Goal: Task Accomplishment & Management: Manage account settings

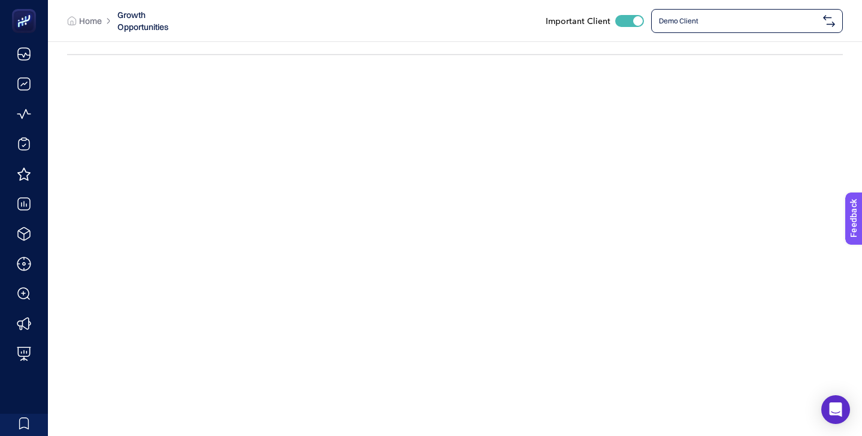
click at [711, 17] on span "Demo Client" at bounding box center [738, 21] width 159 height 10
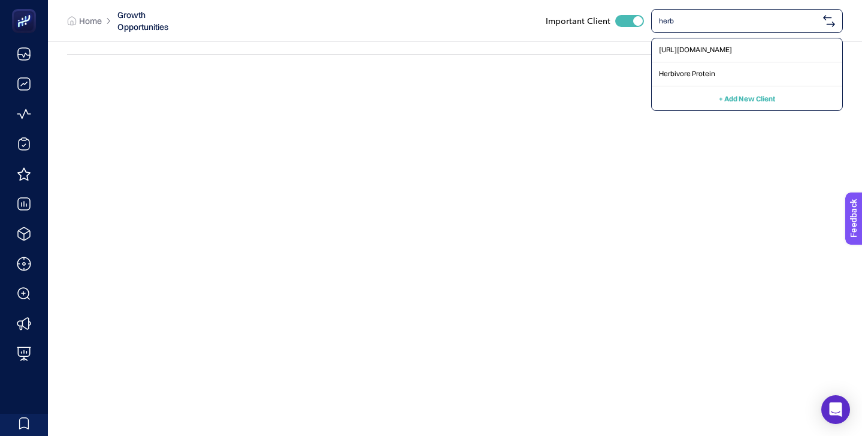
type input "herba"
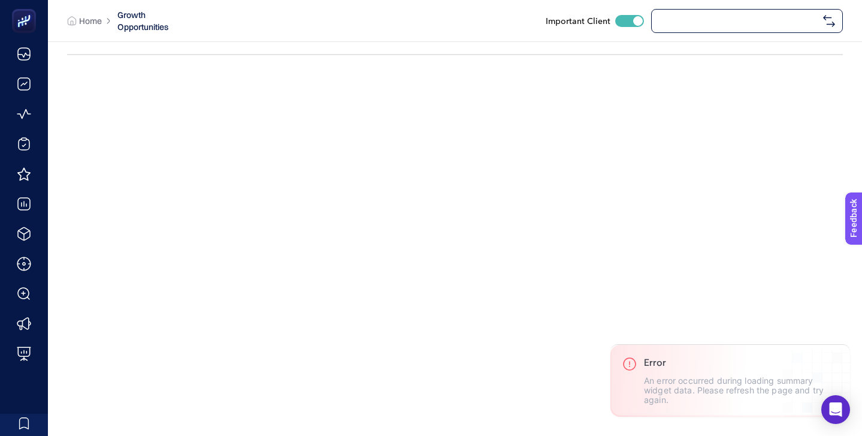
checkbox input "true"
click at [727, 18] on span "Demo Client" at bounding box center [738, 21] width 159 height 10
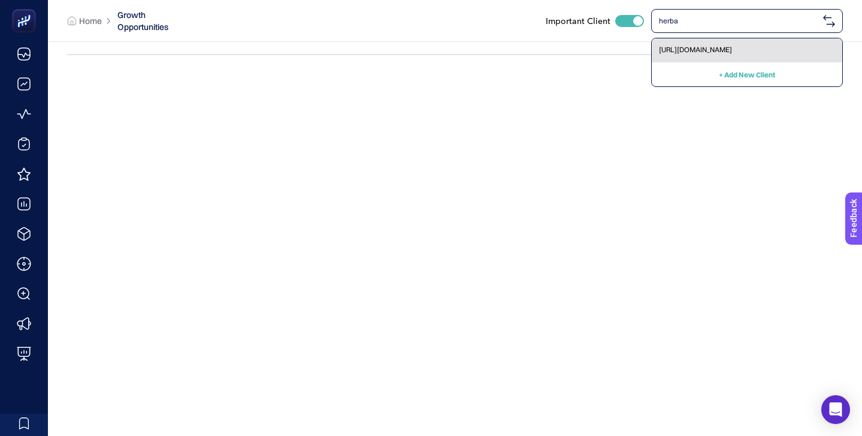
type input "herba"
click at [731, 55] on div "[URL][DOMAIN_NAME]" at bounding box center [747, 50] width 191 height 24
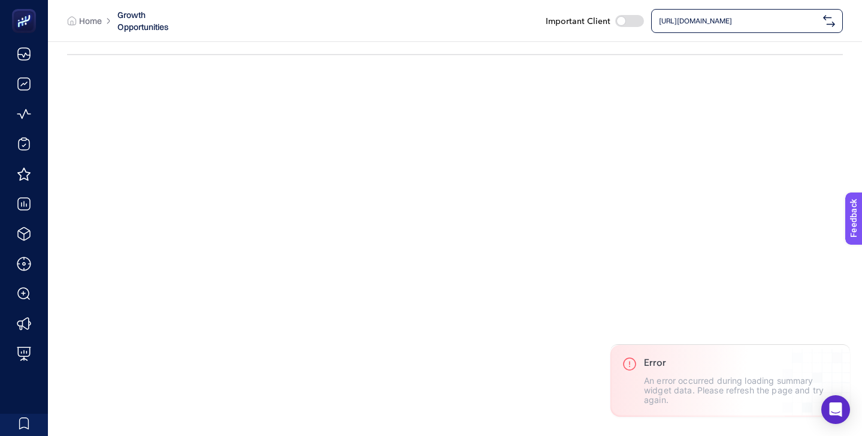
click at [626, 20] on div at bounding box center [629, 21] width 29 height 12
click at [615, 20] on input "checkbox" at bounding box center [615, 20] width 1 height 1
checkbox input "true"
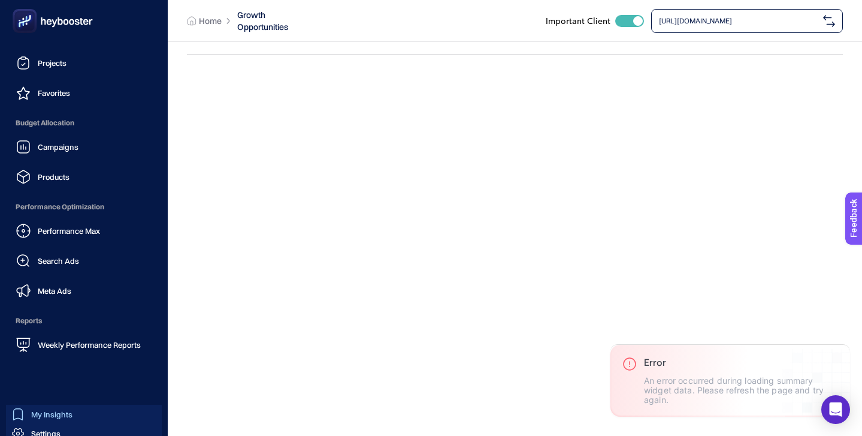
scroll to position [117, 0]
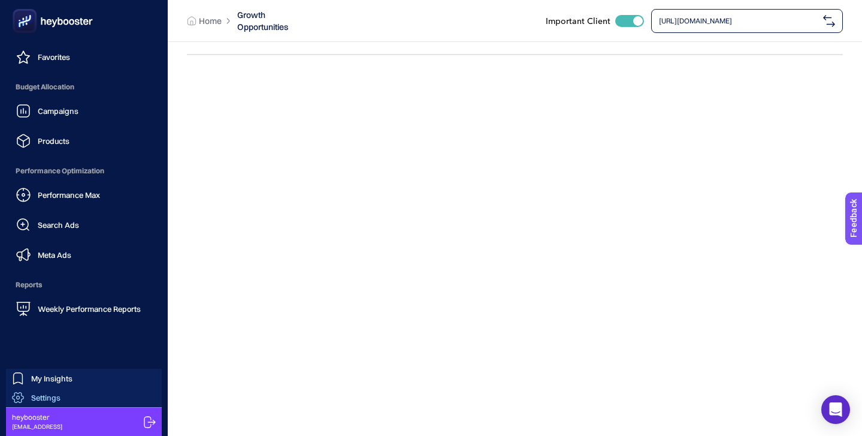
click at [89, 395] on link "Settings" at bounding box center [84, 397] width 156 height 19
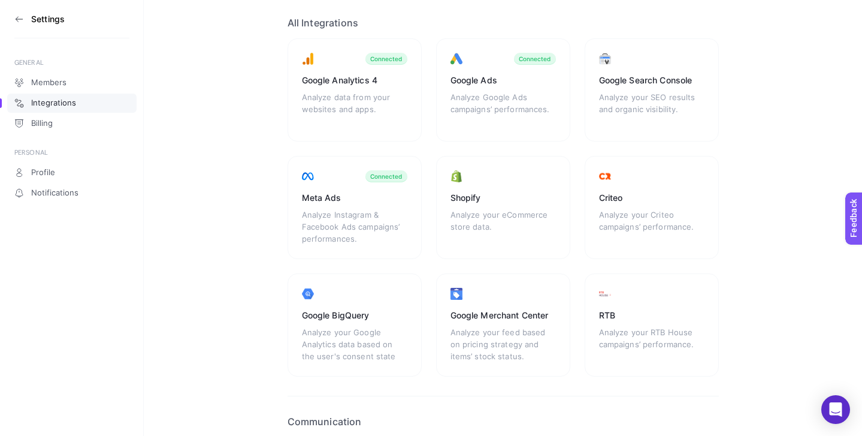
scroll to position [74, 0]
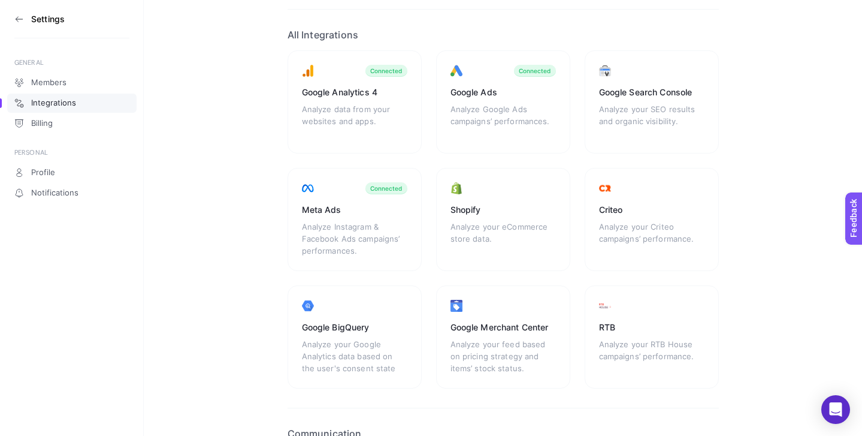
click at [15, 17] on icon at bounding box center [19, 19] width 10 height 10
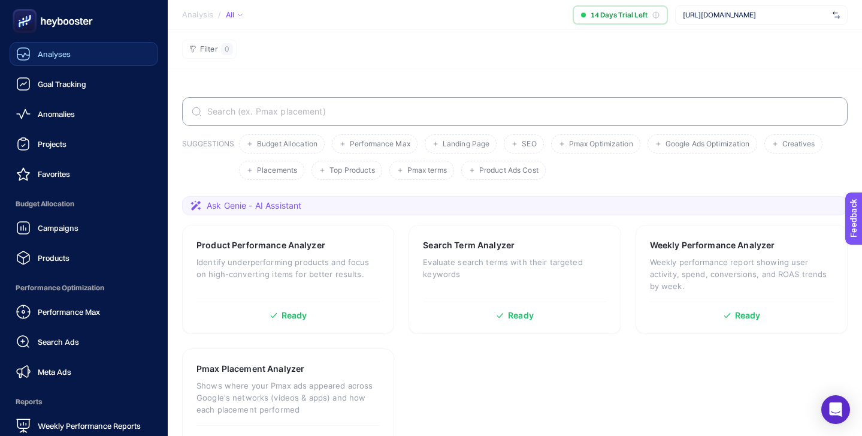
click at [65, 47] on div "Analyses" at bounding box center [43, 54] width 55 height 14
